Goal: Find specific page/section: Find specific page/section

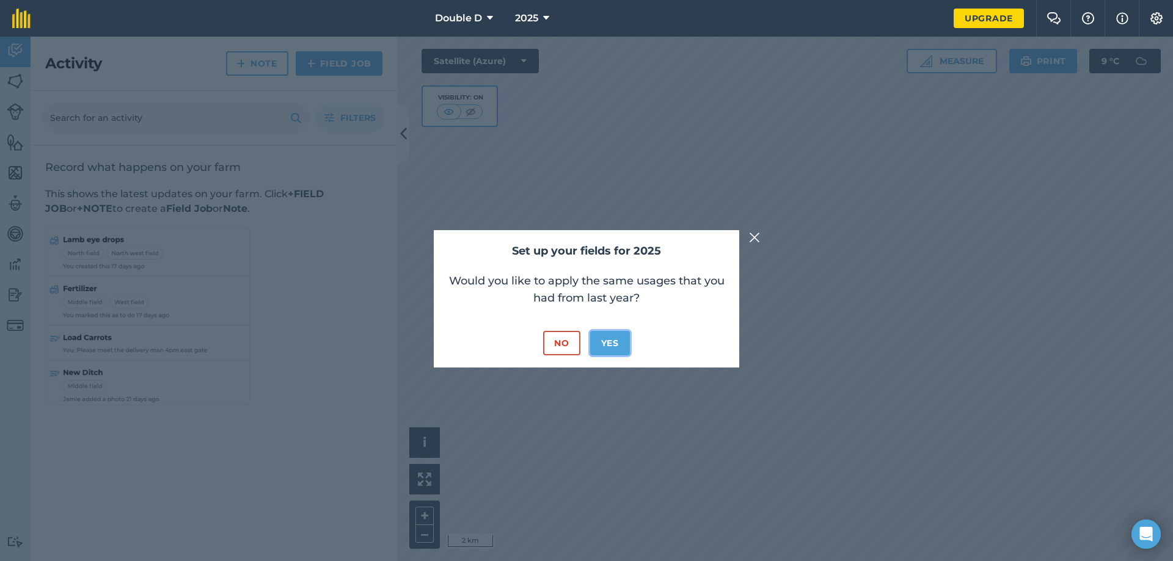
click at [606, 346] on button "Yes" at bounding box center [610, 343] width 40 height 24
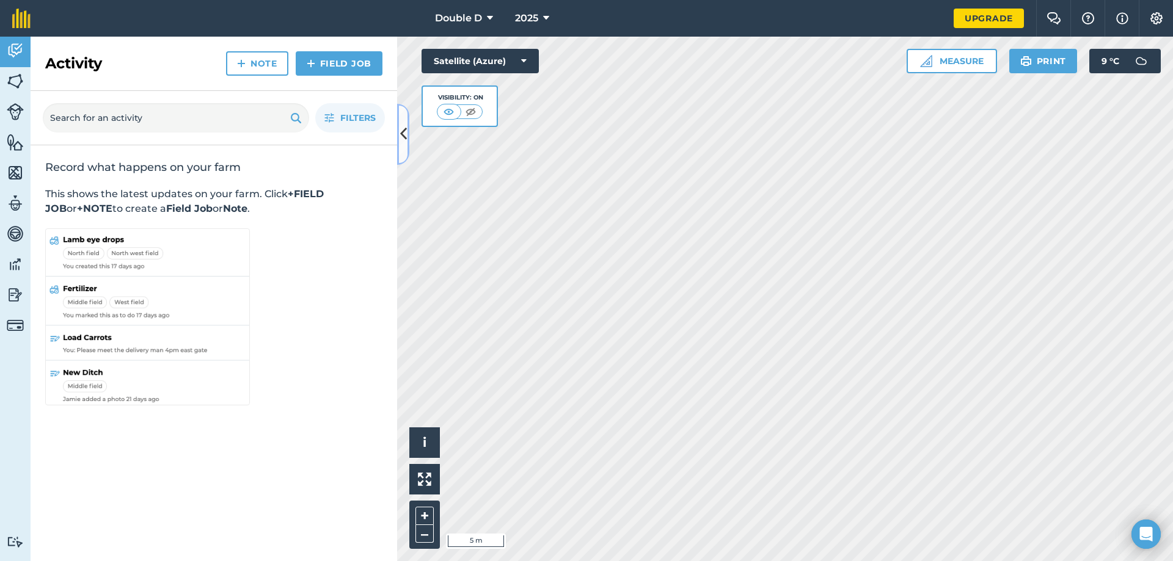
click at [401, 134] on icon at bounding box center [403, 133] width 7 height 21
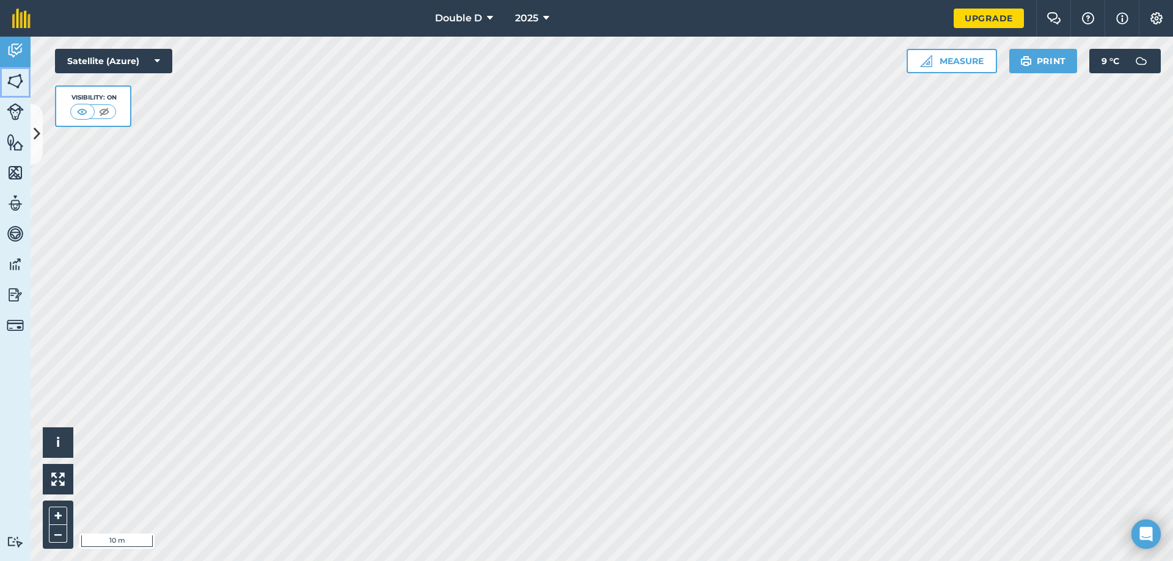
click at [16, 83] on img at bounding box center [15, 81] width 17 height 18
click at [16, 81] on img at bounding box center [15, 81] width 17 height 18
click at [14, 75] on img at bounding box center [15, 81] width 17 height 18
click at [35, 128] on icon at bounding box center [37, 133] width 7 height 21
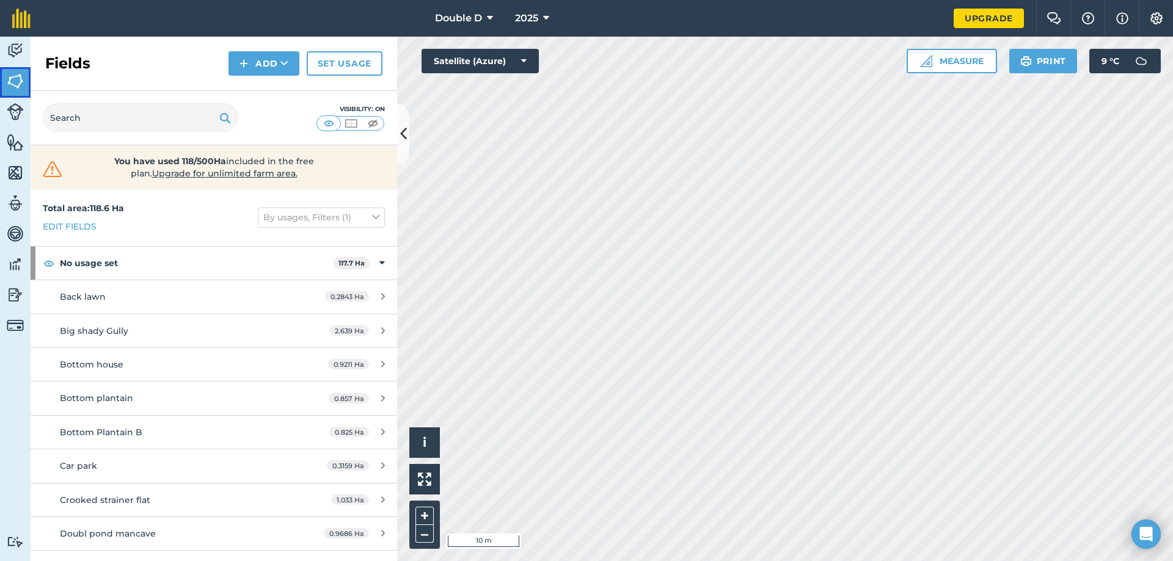
click at [9, 77] on img at bounding box center [15, 81] width 17 height 18
